Goal: Navigation & Orientation: Find specific page/section

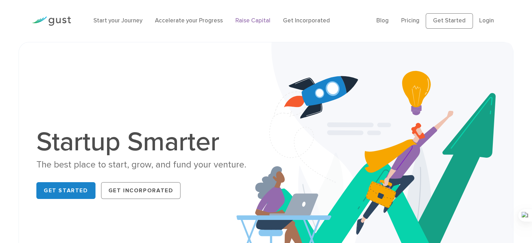
click at [252, 24] on link "Raise Capital" at bounding box center [252, 20] width 35 height 7
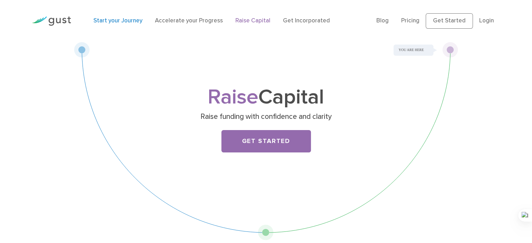
click at [138, 18] on link "Start your Journey" at bounding box center [117, 20] width 49 height 7
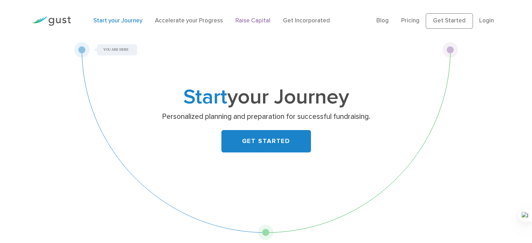
click at [257, 21] on link "Raise Capital" at bounding box center [252, 20] width 35 height 7
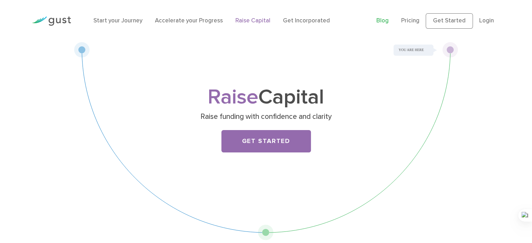
click at [386, 21] on link "Blog" at bounding box center [382, 20] width 12 height 7
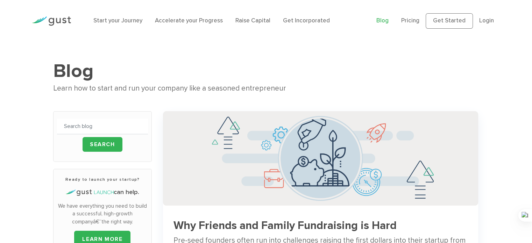
click at [410, 20] on link "Pricing" at bounding box center [410, 20] width 18 height 7
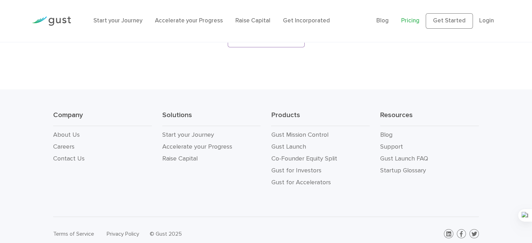
scroll to position [1288, 0]
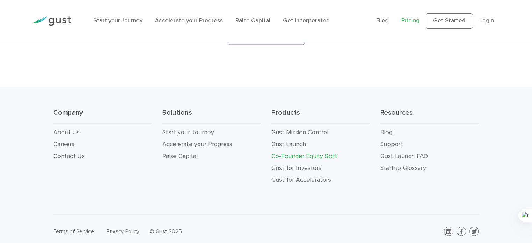
click at [288, 152] on link "Co-Founder Equity Split" at bounding box center [304, 155] width 66 height 7
